Goal: Information Seeking & Learning: Learn about a topic

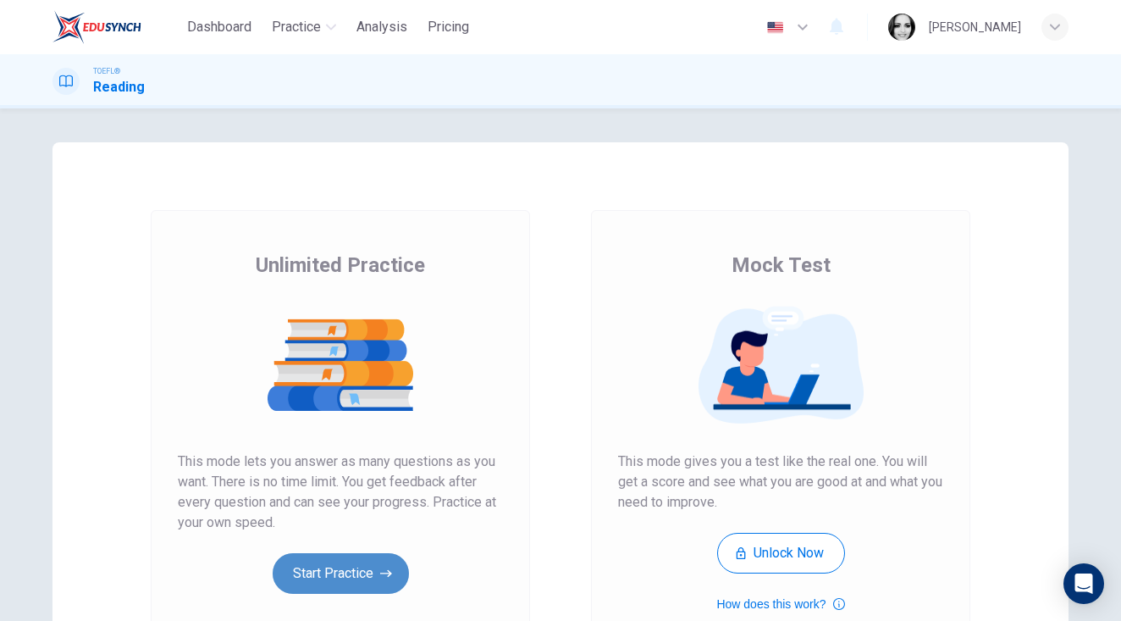
click at [350, 573] on button "Start Practice" at bounding box center [341, 573] width 136 height 41
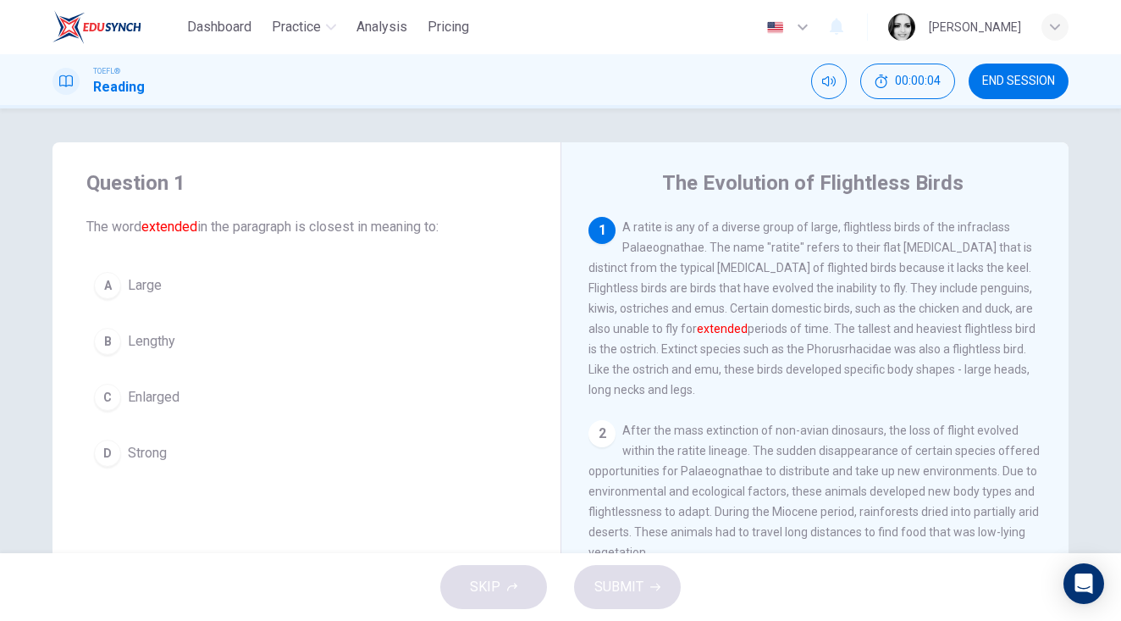
click at [144, 404] on span "Enlarged" at bounding box center [154, 397] width 52 height 20
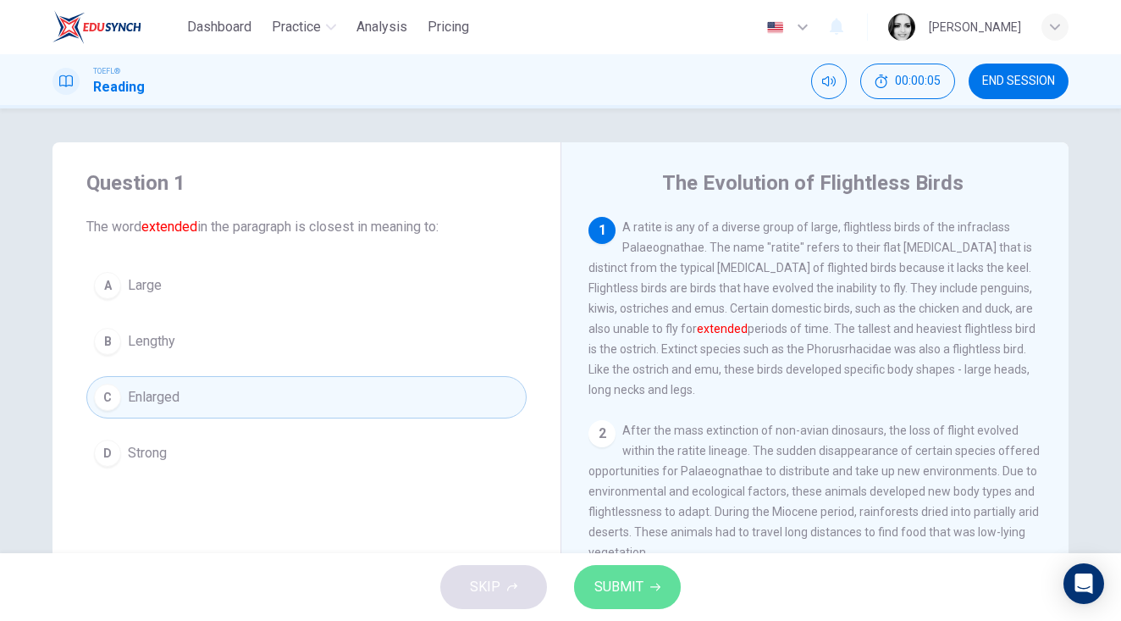
click at [607, 591] on span "SUBMIT" at bounding box center [619, 587] width 49 height 24
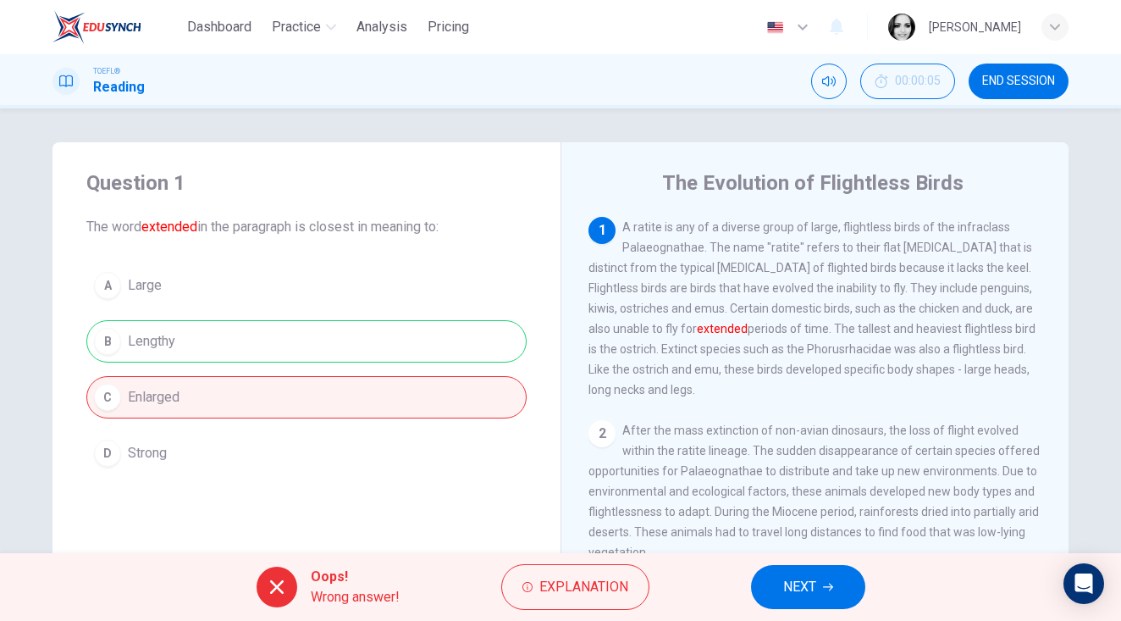
click at [1026, 61] on div "TOEFL® Reading 00:00:05 END SESSION" at bounding box center [560, 81] width 1121 height 54
click at [1032, 79] on span "END SESSION" at bounding box center [1018, 82] width 73 height 14
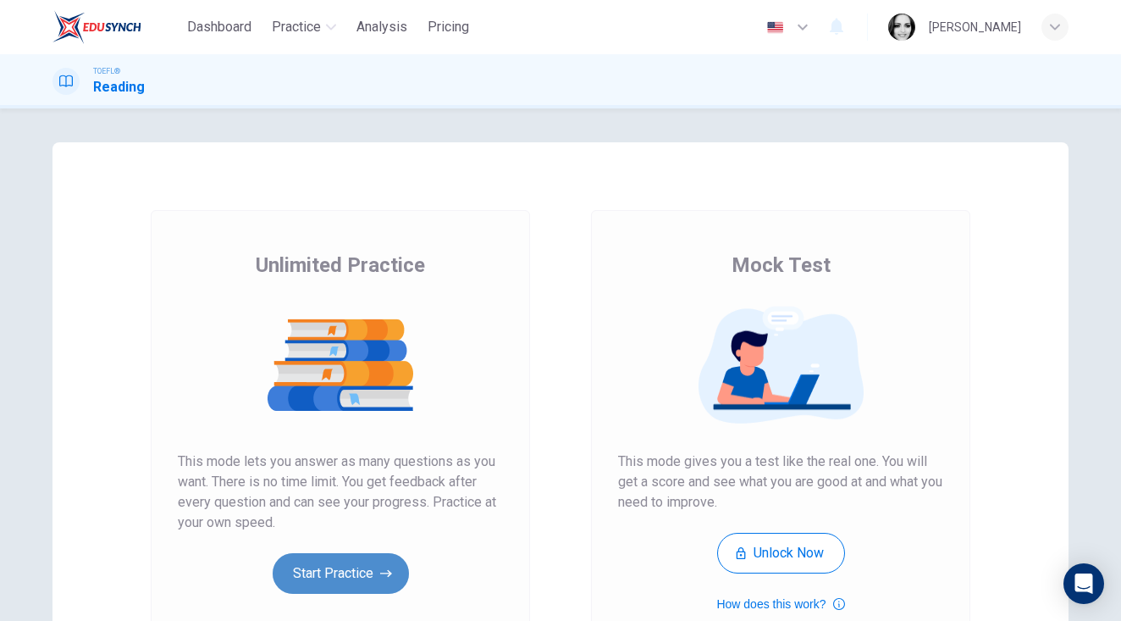
click at [322, 562] on button "Start Practice" at bounding box center [341, 573] width 136 height 41
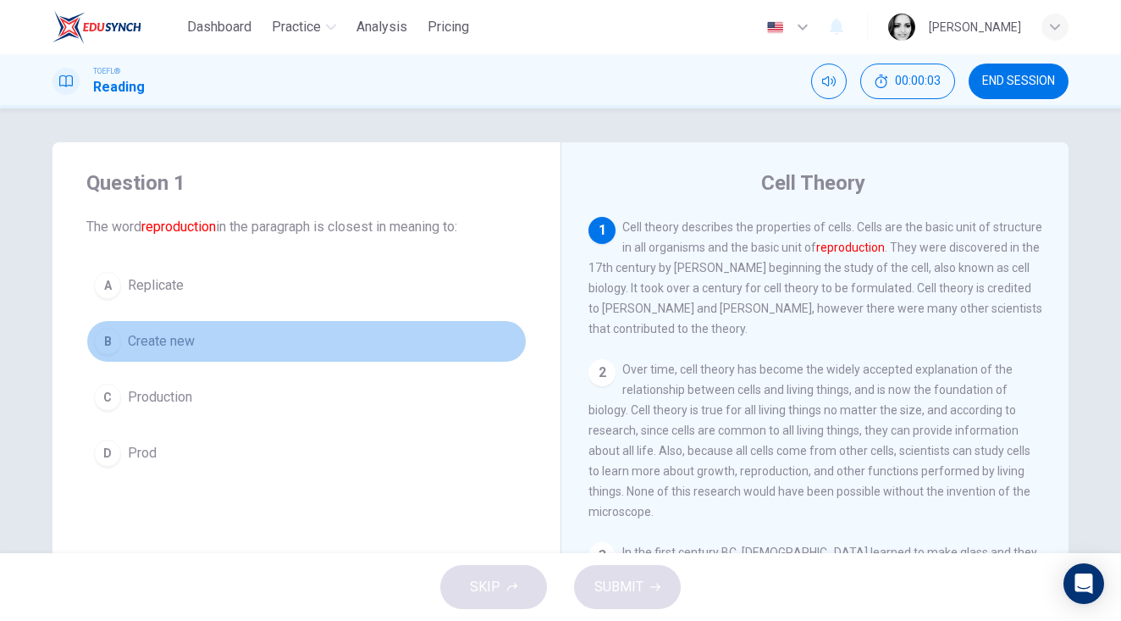
click at [153, 340] on span "Create new" at bounding box center [161, 341] width 67 height 20
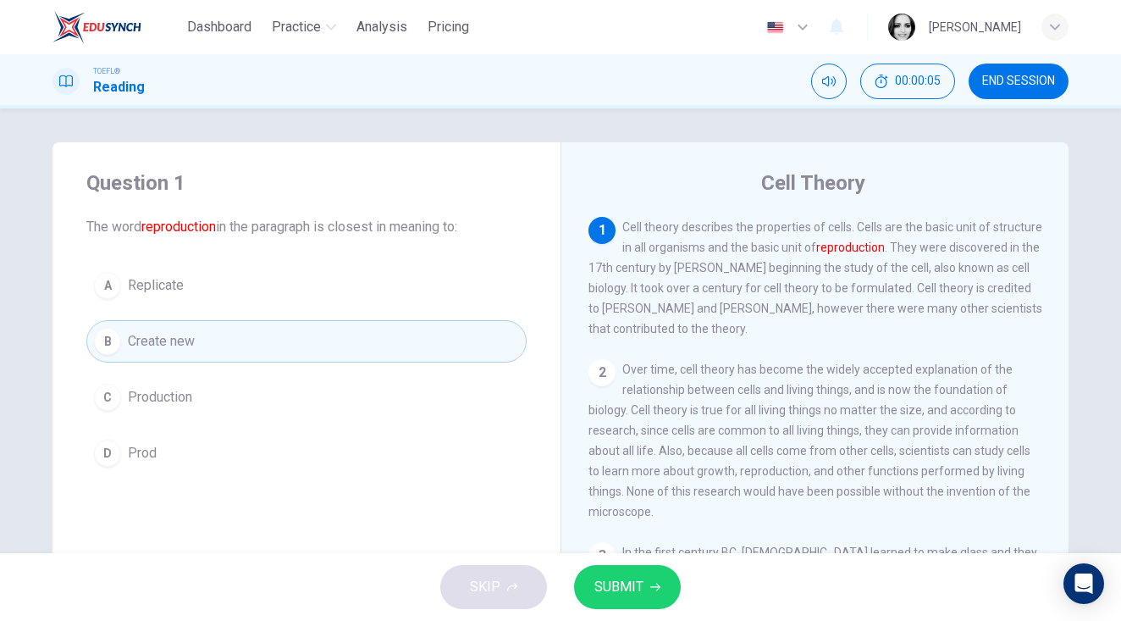
click at [624, 594] on span "SUBMIT" at bounding box center [619, 587] width 49 height 24
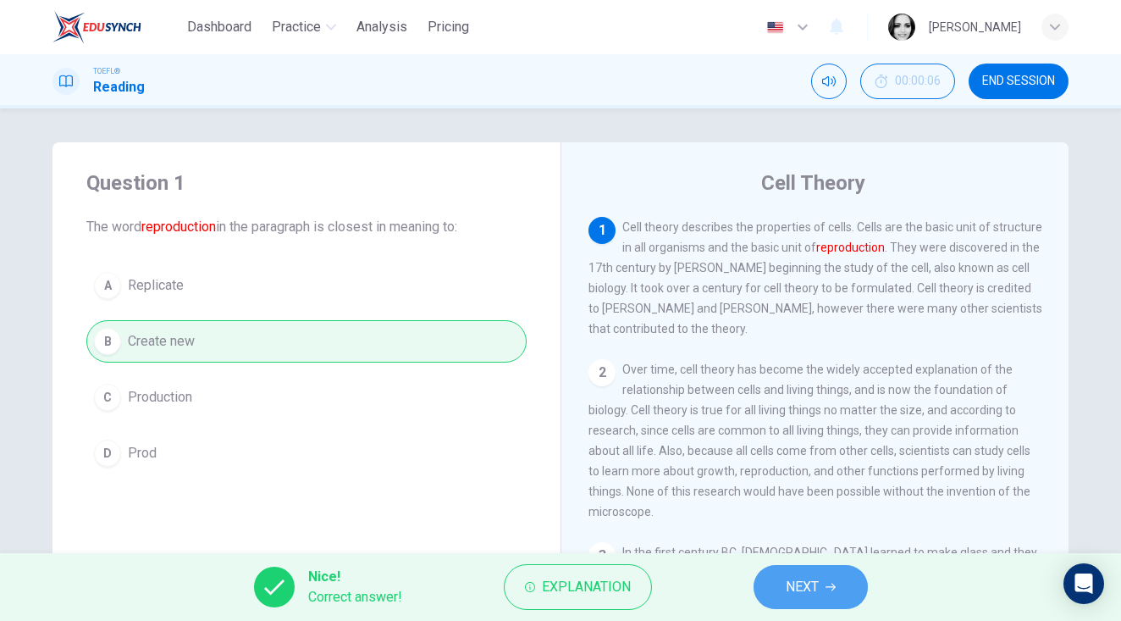
click at [780, 582] on button "NEXT" at bounding box center [811, 587] width 114 height 44
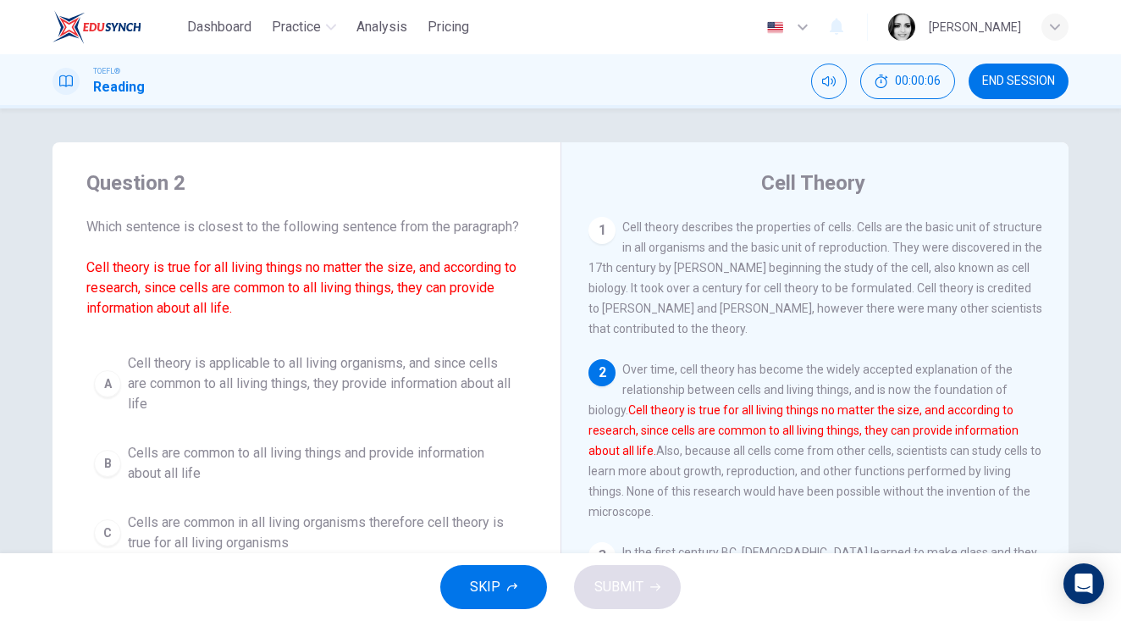
scroll to position [142, 0]
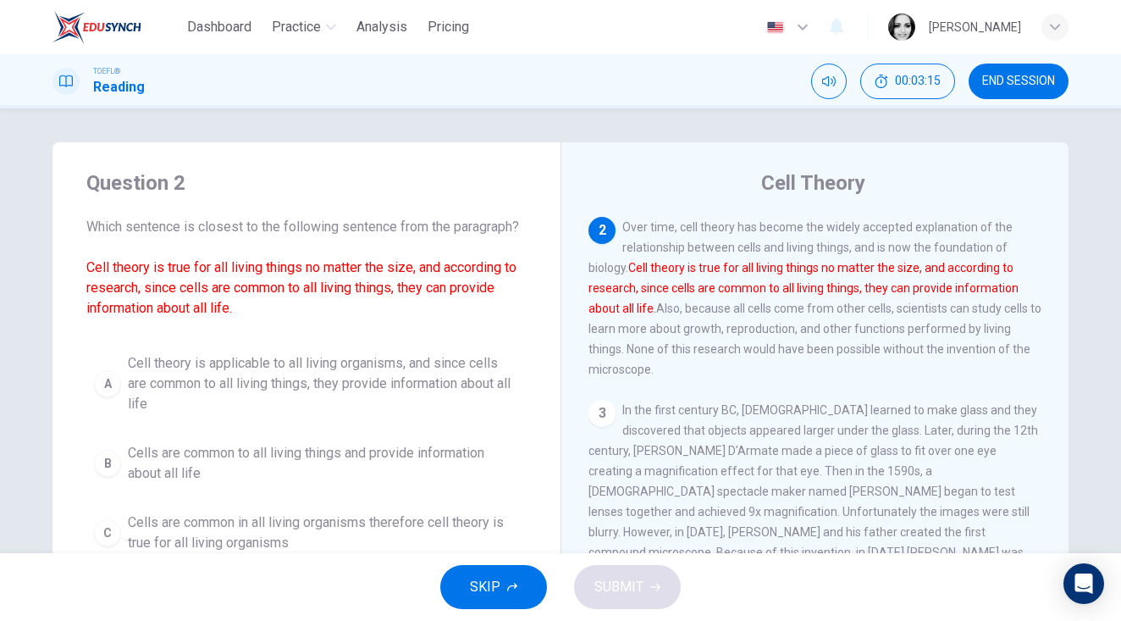
click at [1023, 85] on span "END SESSION" at bounding box center [1018, 82] width 73 height 14
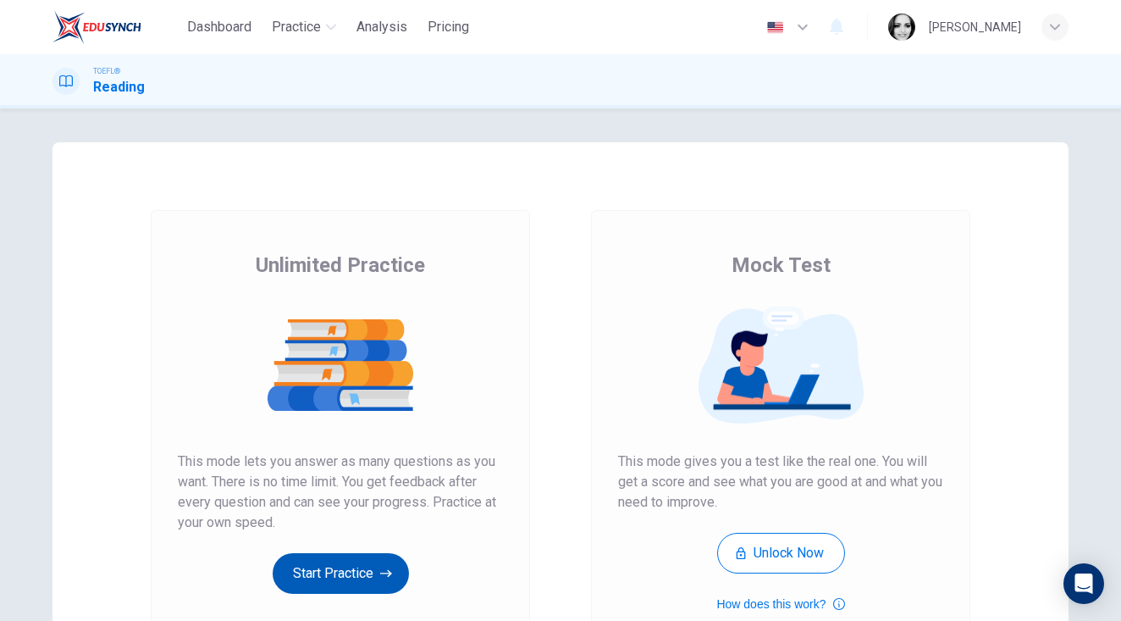
click at [342, 566] on button "Start Practice" at bounding box center [341, 573] width 136 height 41
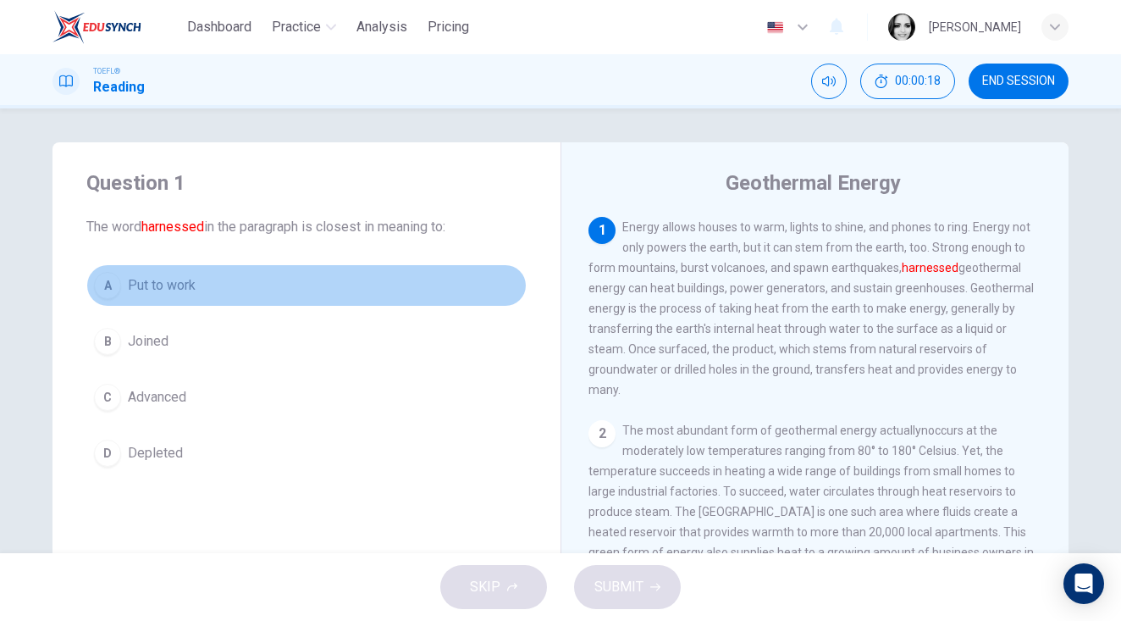
click at [149, 293] on span "Put to work" at bounding box center [162, 285] width 68 height 20
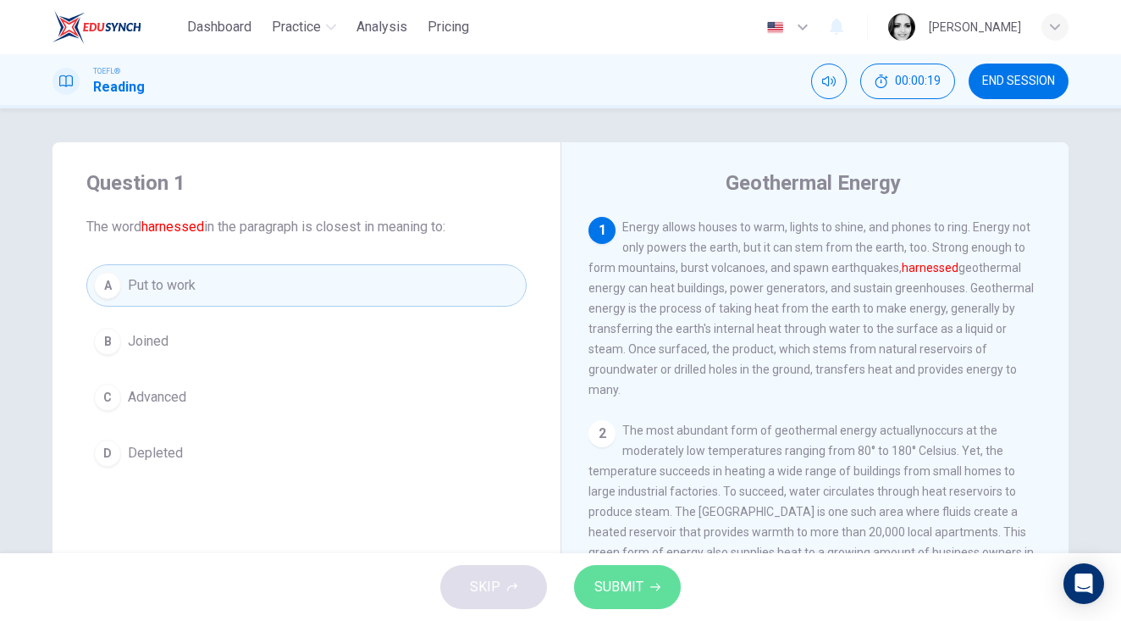
click at [648, 590] on button "SUBMIT" at bounding box center [627, 587] width 107 height 44
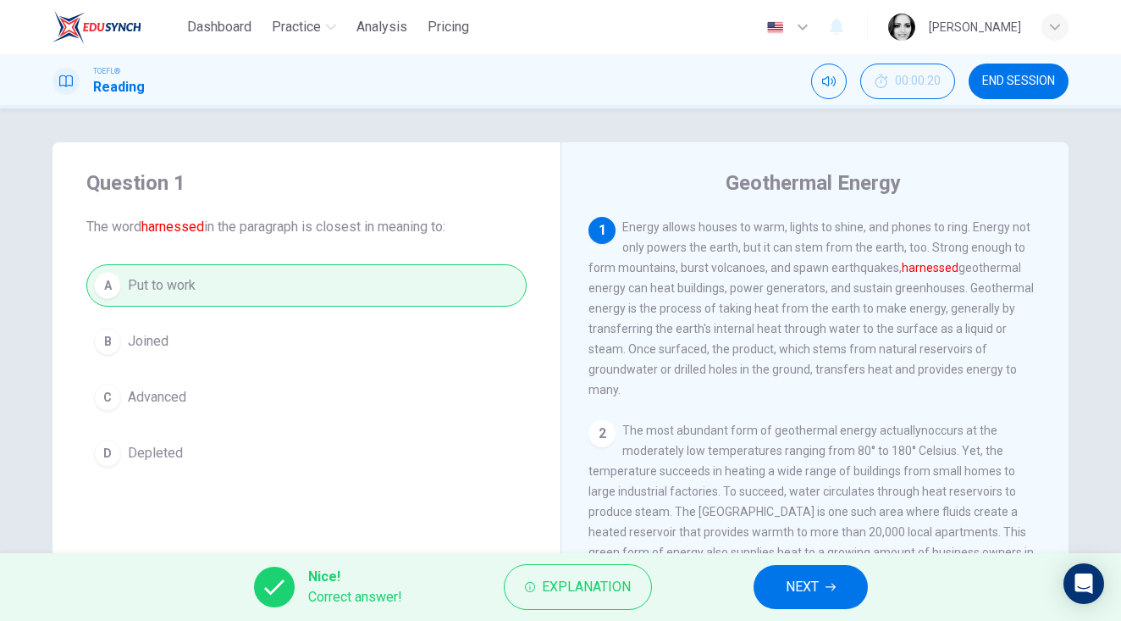
click at [813, 578] on span "NEXT" at bounding box center [802, 587] width 33 height 24
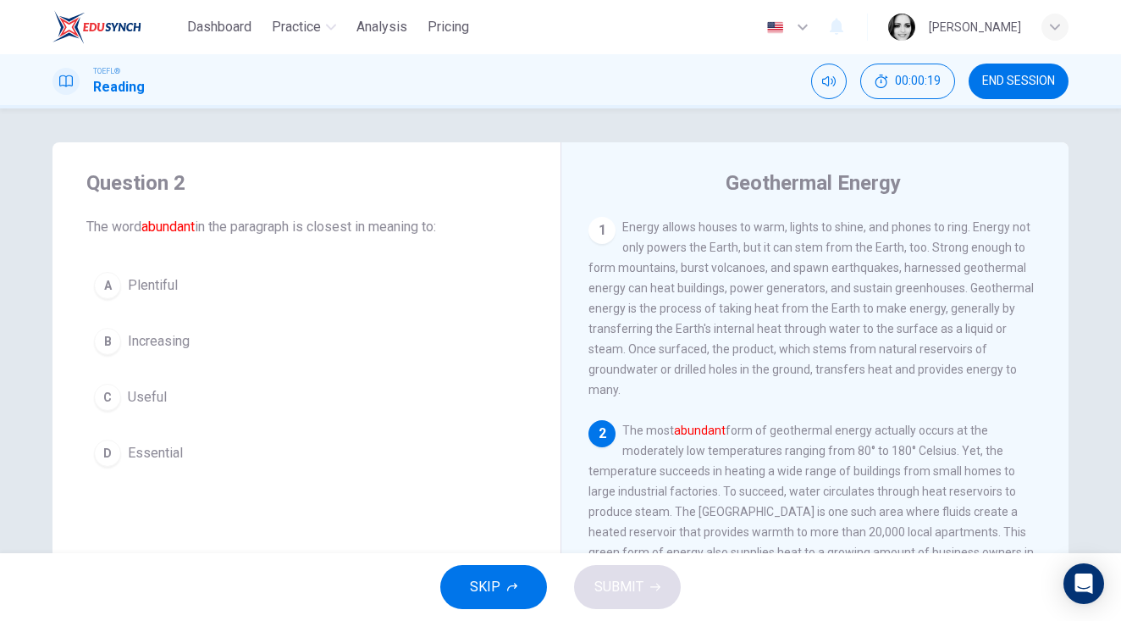
scroll to position [48, 0]
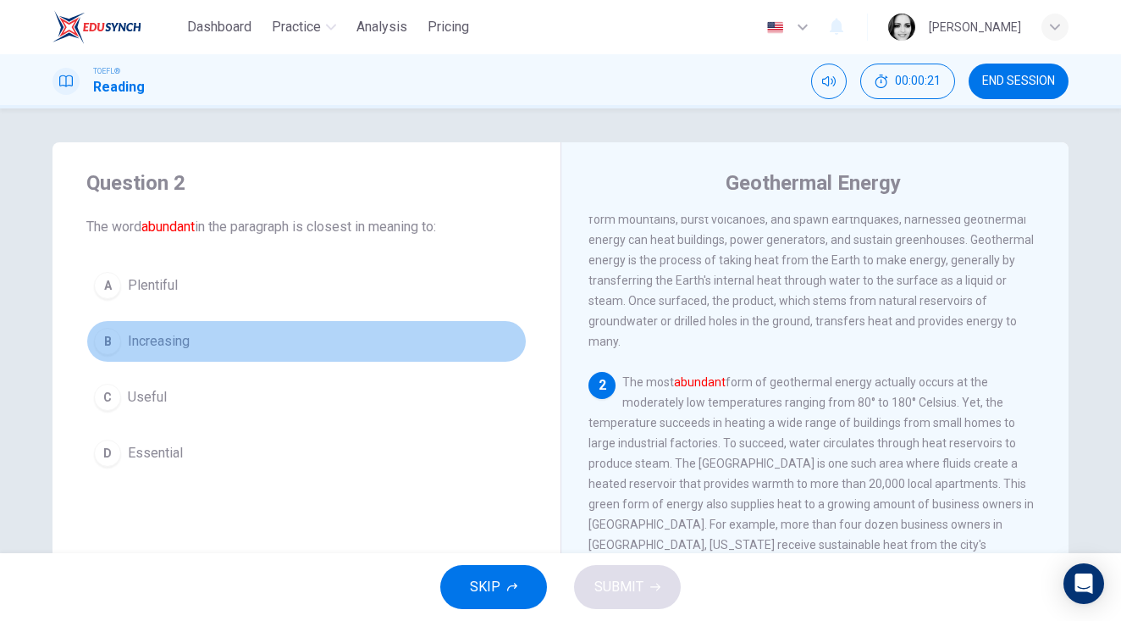
click at [163, 334] on span "Increasing" at bounding box center [159, 341] width 62 height 20
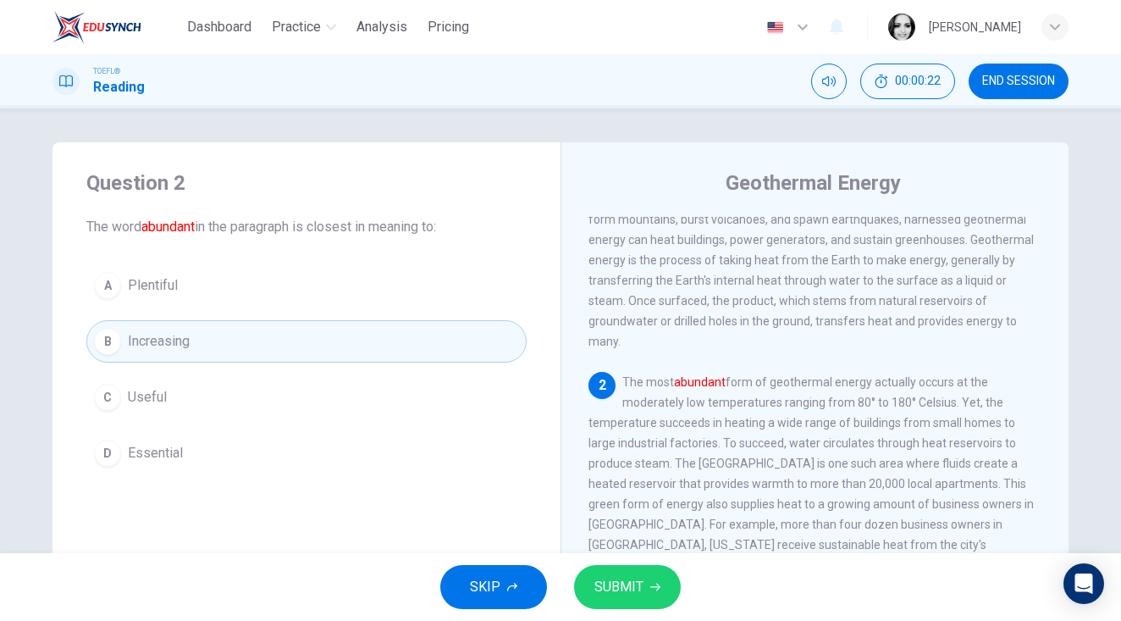
click at [634, 592] on span "SUBMIT" at bounding box center [619, 587] width 49 height 24
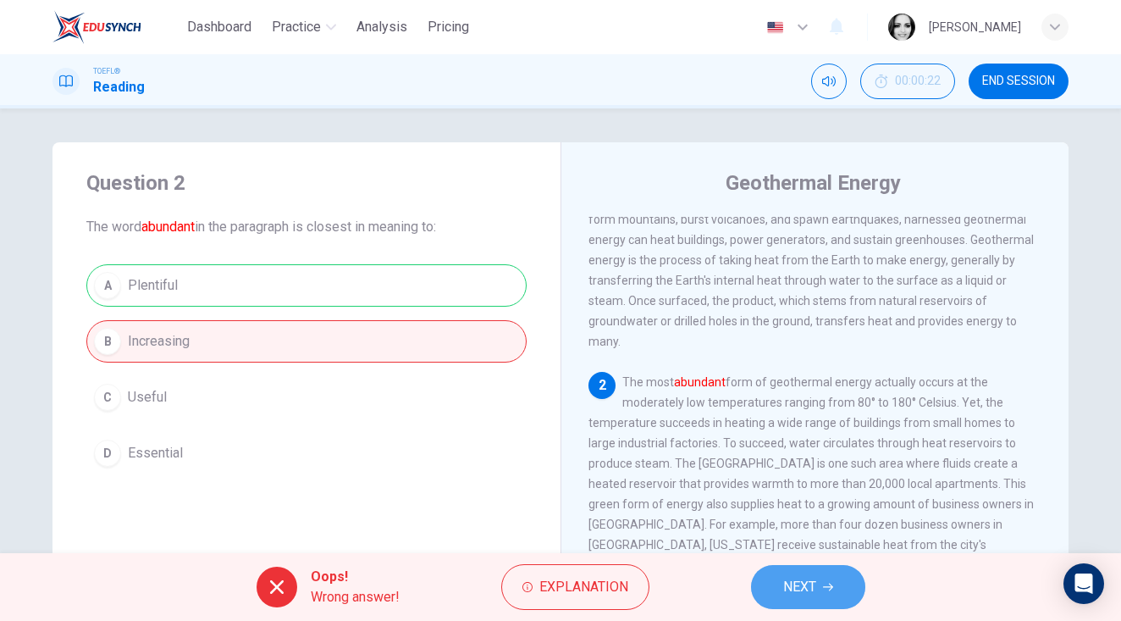
click at [767, 586] on button "NEXT" at bounding box center [808, 587] width 114 height 44
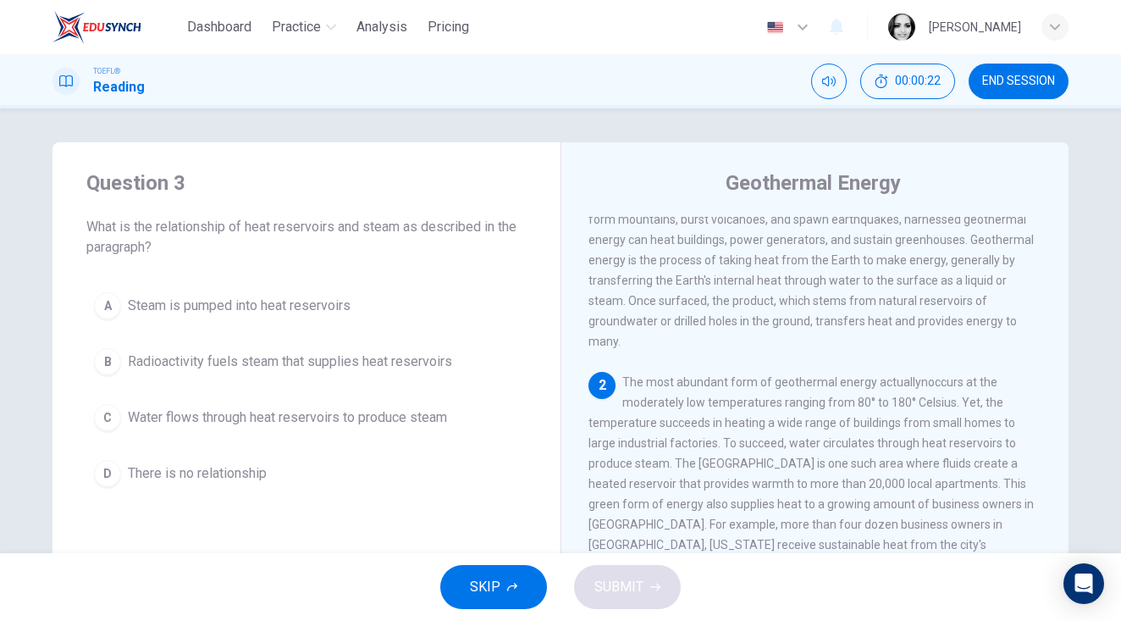
scroll to position [183, 0]
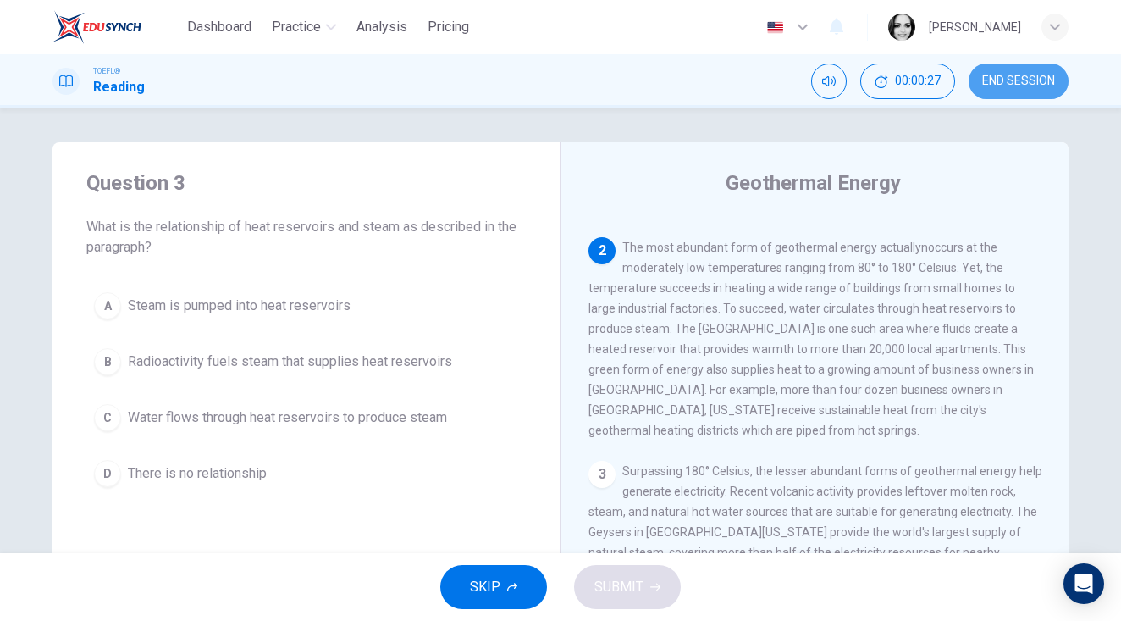
click at [1036, 72] on button "END SESSION" at bounding box center [1019, 82] width 100 height 36
